Goal: Communication & Community: Answer question/provide support

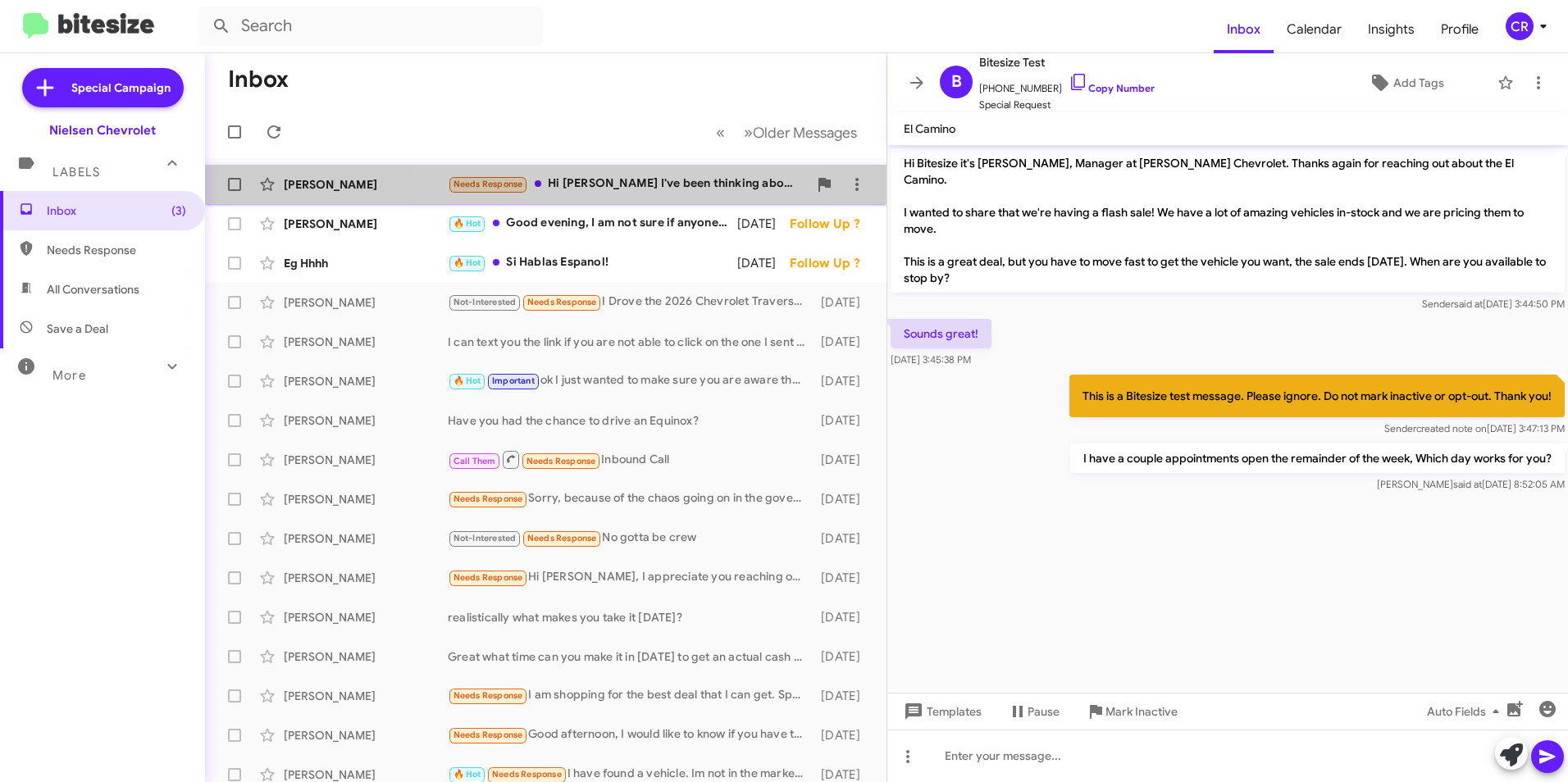
click at [629, 181] on div "Needs Response Hi [PERSON_NAME] I've been thinking about this for a bit and wou…" at bounding box center [627, 185] width 360 height 19
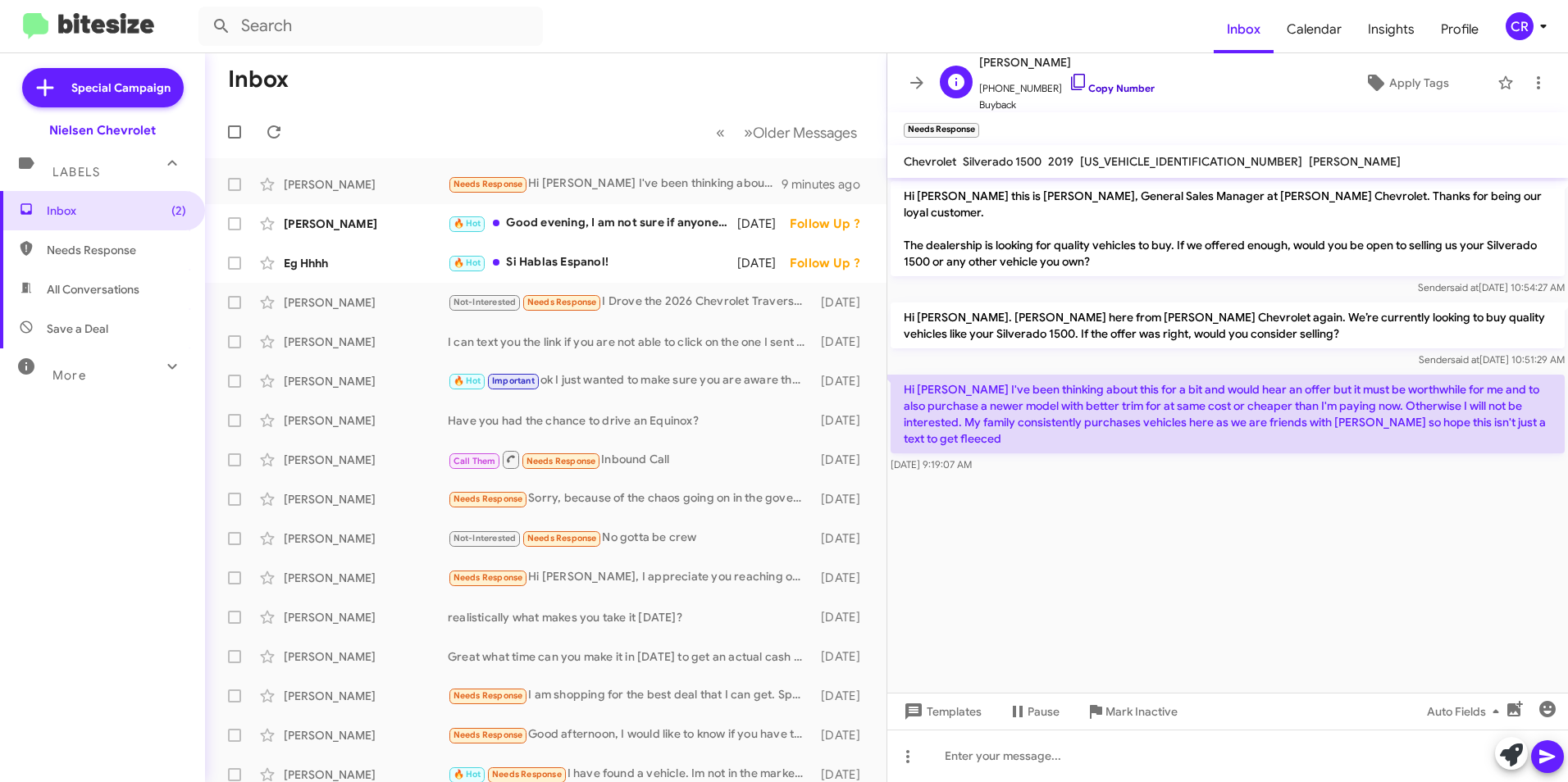
click at [1110, 91] on link "Copy Number" at bounding box center [1111, 88] width 86 height 13
click at [582, 218] on div "🔥 Hot Good evening, I am not sure if anyone sent you the available trucks, I ju…" at bounding box center [627, 223] width 360 height 19
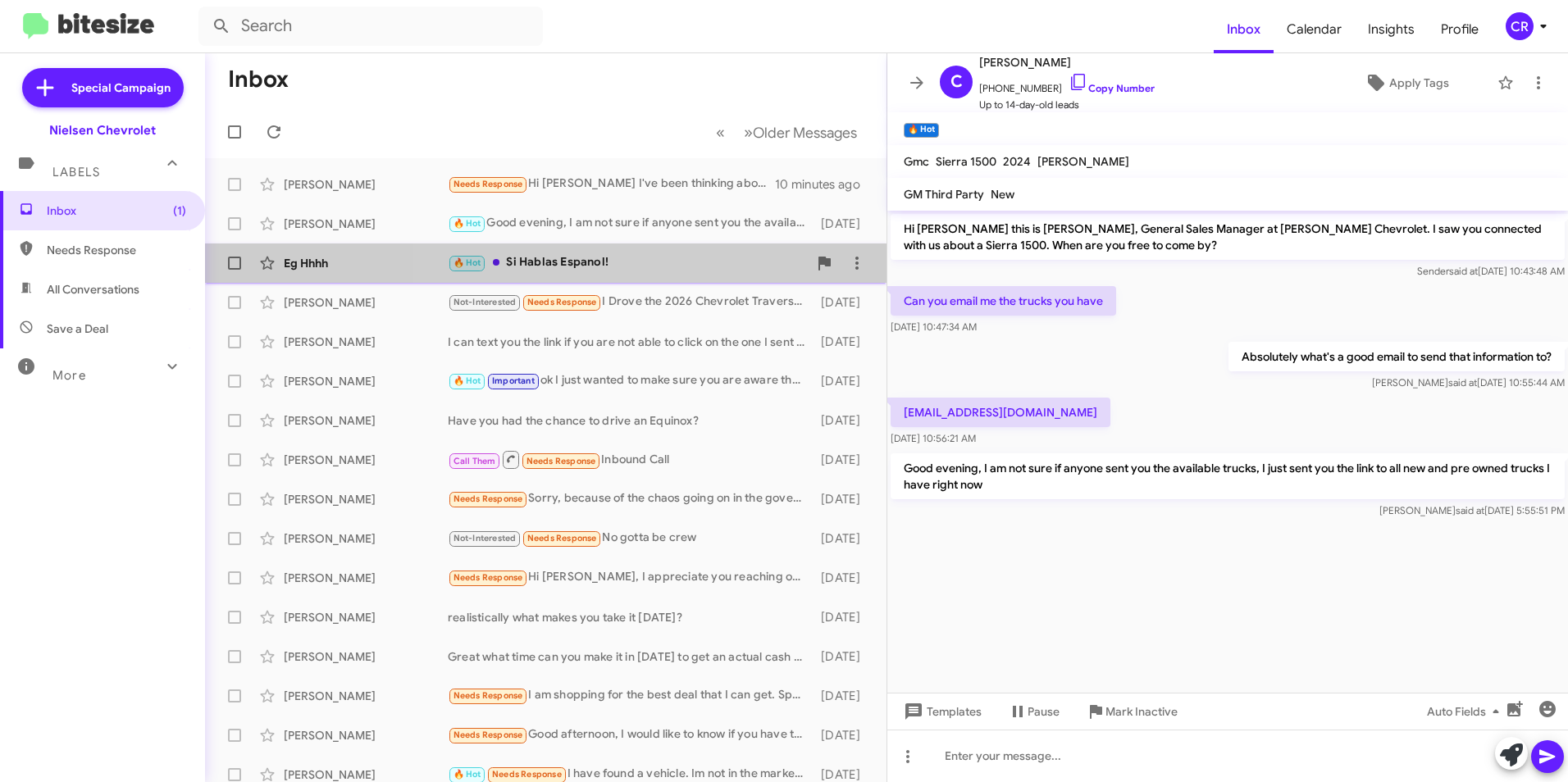
click at [566, 262] on div "🔥 Hot Si Hablas Espanol!" at bounding box center [627, 263] width 360 height 19
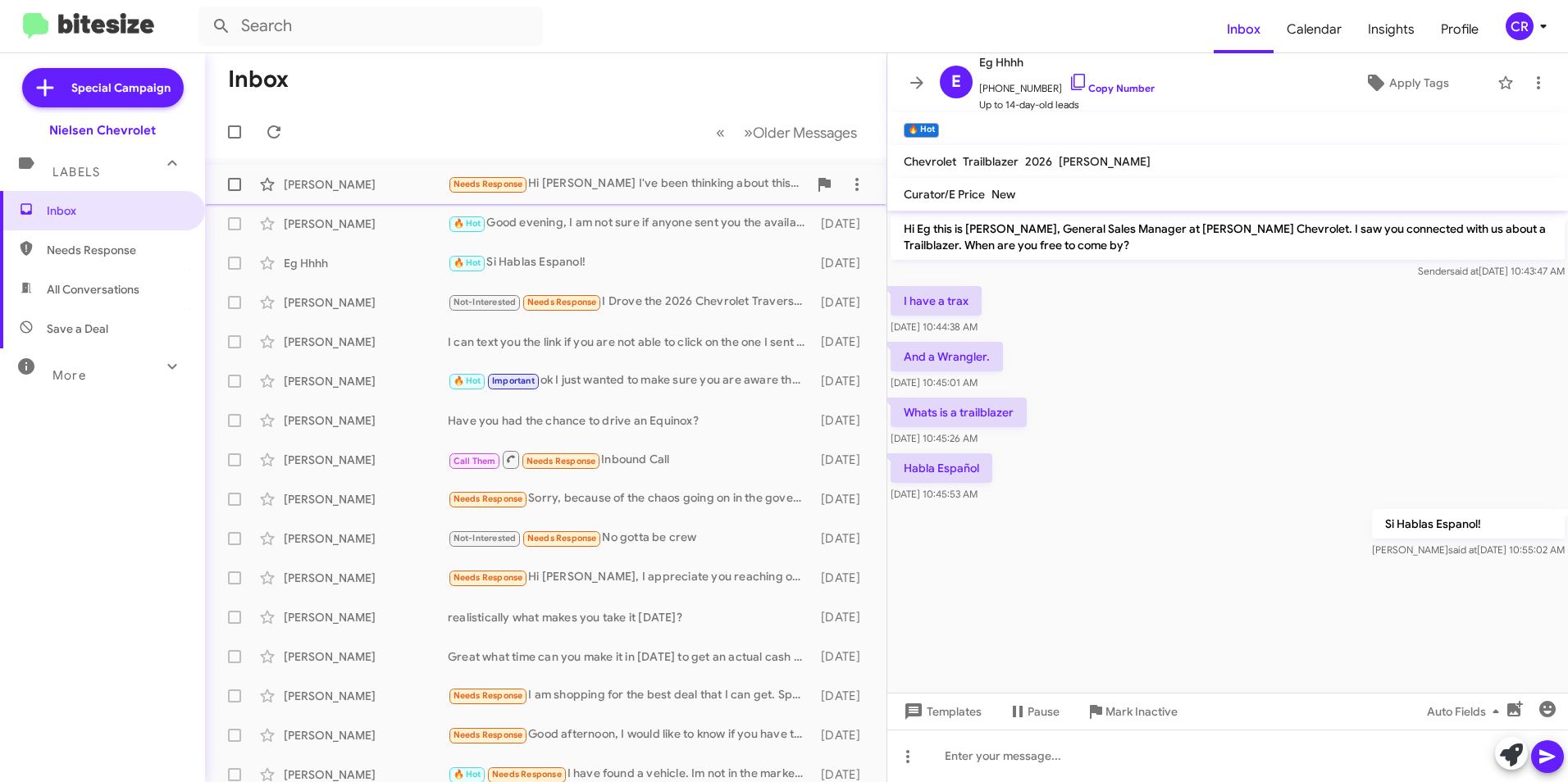
click at [590, 186] on div "Needs Response Hi [PERSON_NAME] I've been thinking about this for a bit and wou…" at bounding box center [627, 185] width 360 height 19
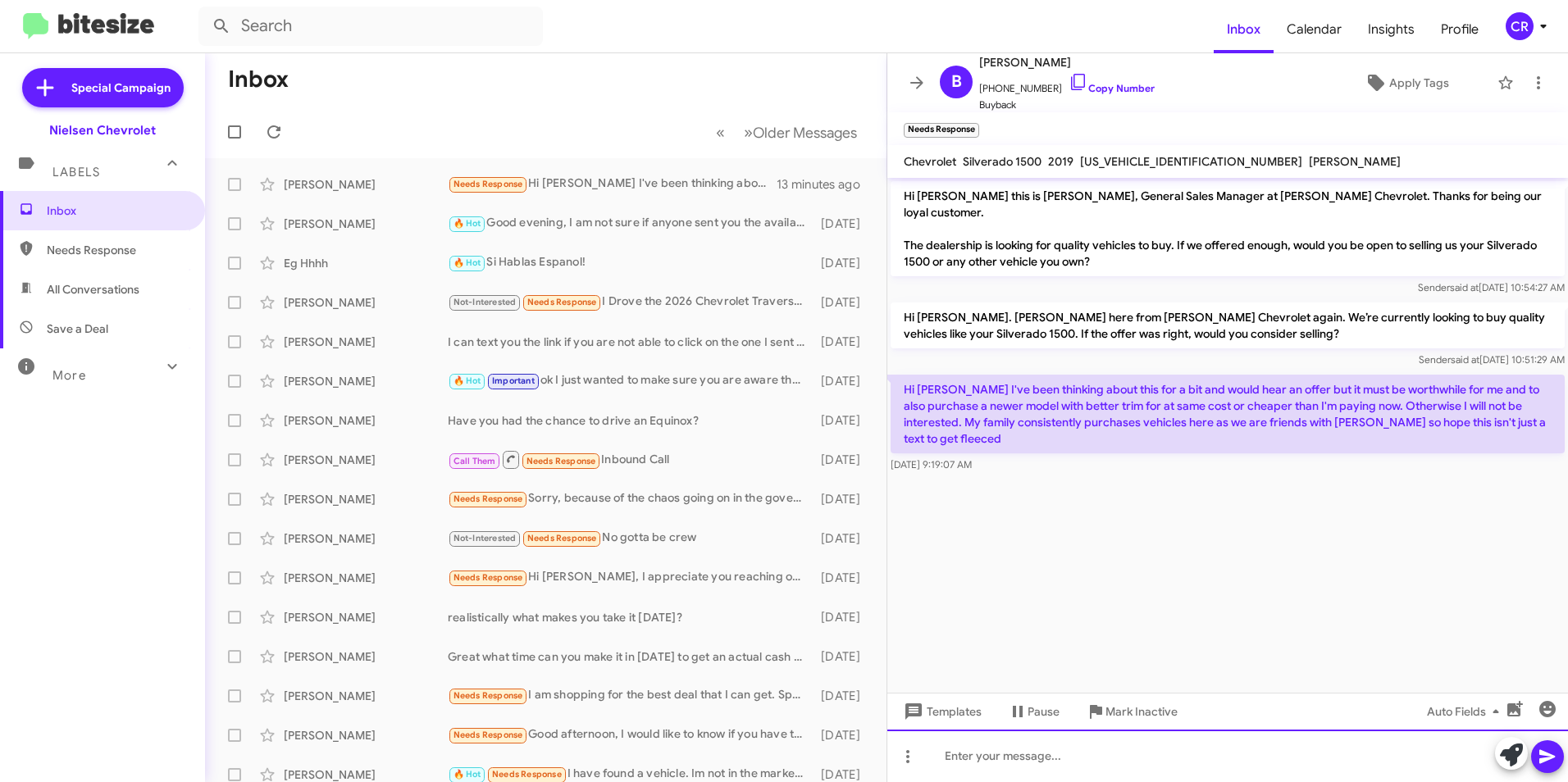
click at [1033, 759] on div at bounding box center [1228, 756] width 681 height 52
